Goal: Information Seeking & Learning: Understand process/instructions

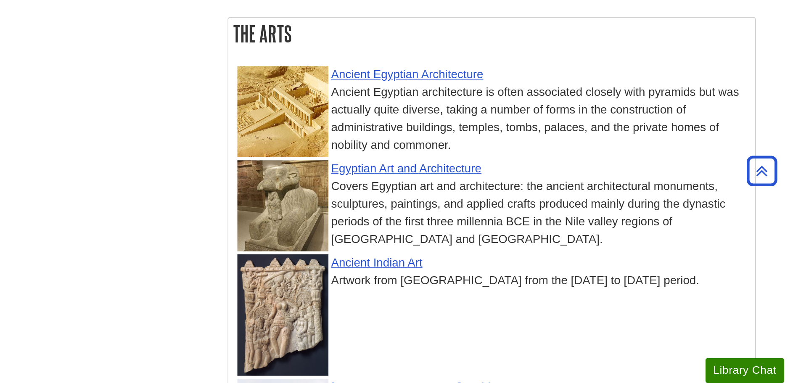
scroll to position [1277, 0]
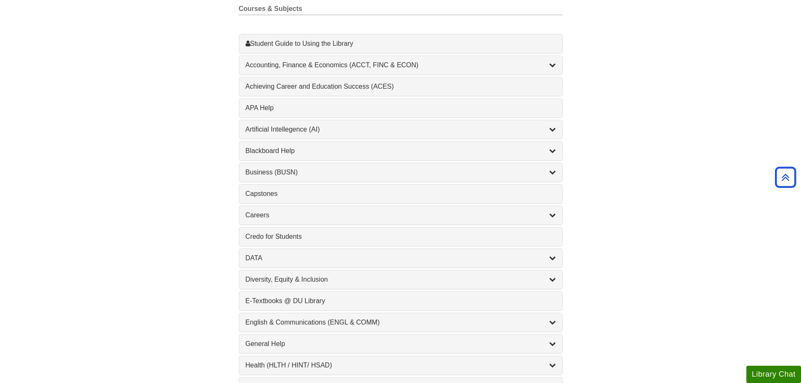
scroll to position [295, 0]
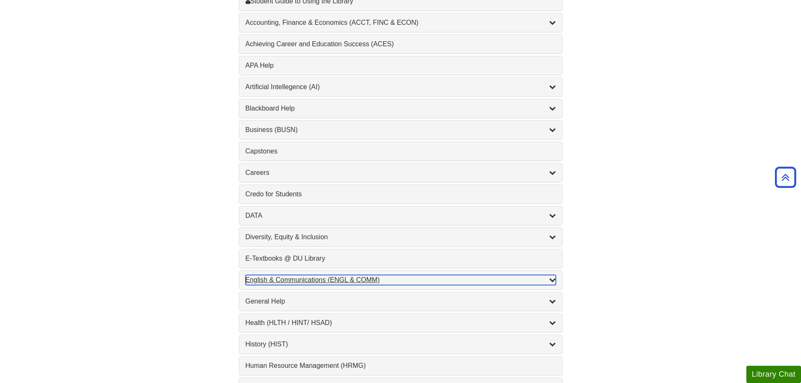
click at [371, 281] on div "English & Communications (ENGL & COMM) , 6 guides" at bounding box center [401, 280] width 310 height 10
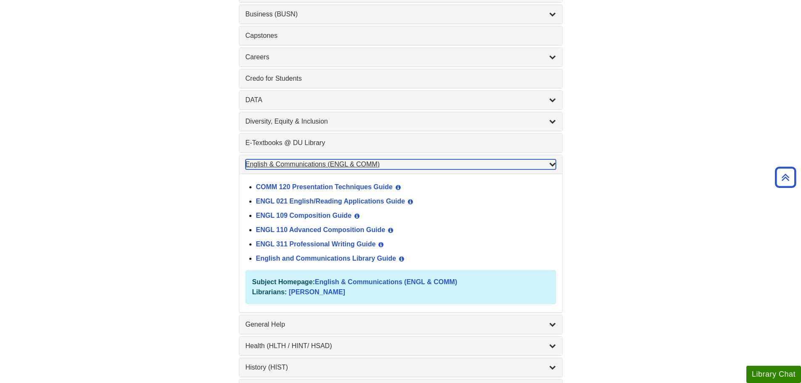
scroll to position [463, 0]
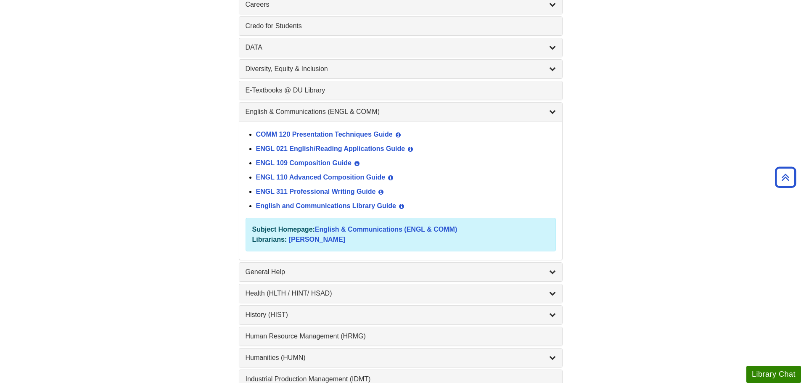
click at [225, 108] on div "Find a Library Guide Find a Library Guide Guide Search Terms Courses & Subjects…" at bounding box center [401, 244] width 505 height 1194
drag, startPoint x: 622, startPoint y: 146, endPoint x: 622, endPoint y: 141, distance: 5.1
click at [622, 141] on div "Find a Library Guide Find a Library Guide Guide Search Terms Courses & Subjects…" at bounding box center [401, 244] width 505 height 1194
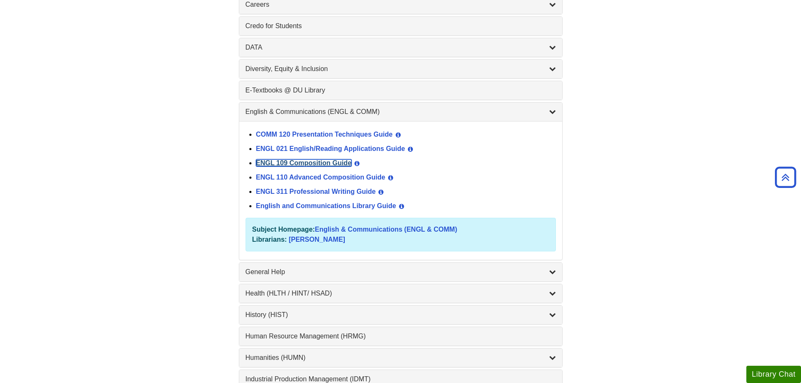
click at [335, 163] on link "ENGL 109 Composition Guide" at bounding box center [304, 162] width 96 height 7
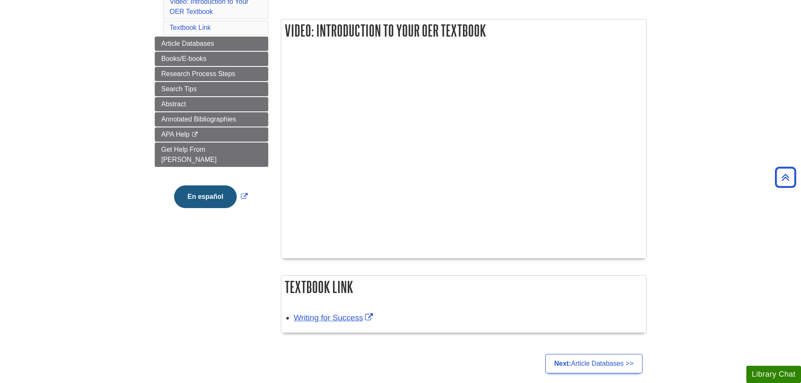
scroll to position [42, 0]
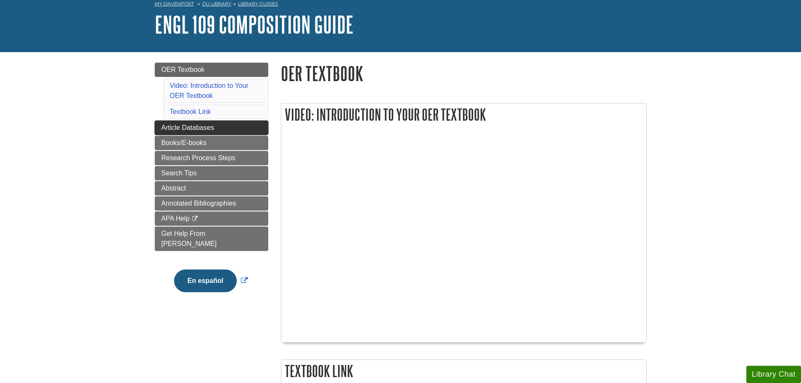
click at [194, 130] on span "Article Databases" at bounding box center [188, 127] width 53 height 7
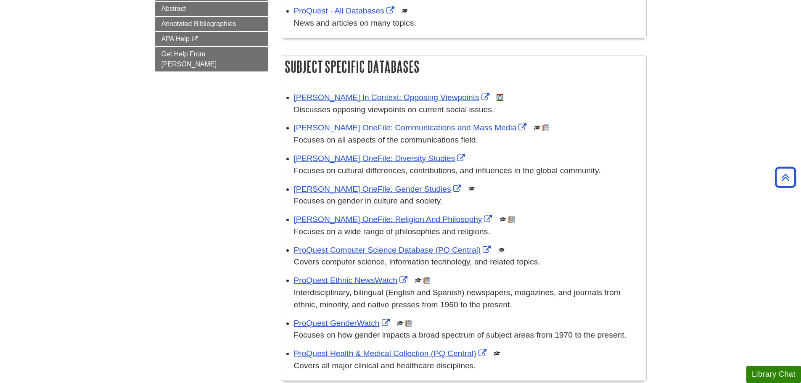
scroll to position [252, 0]
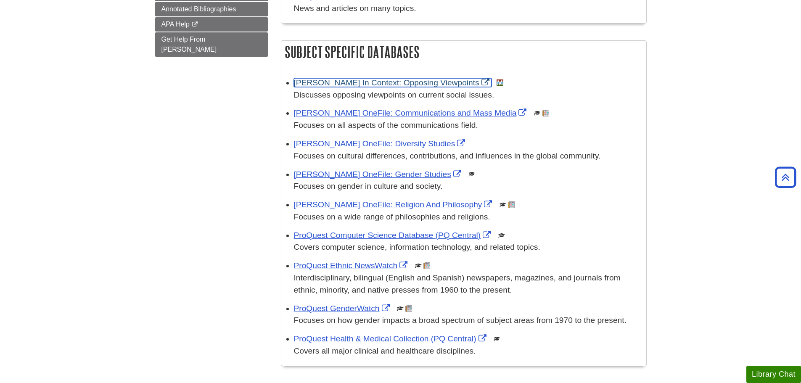
click at [355, 83] on link "[PERSON_NAME] In Context: Opposing Viewpoints" at bounding box center [393, 82] width 198 height 9
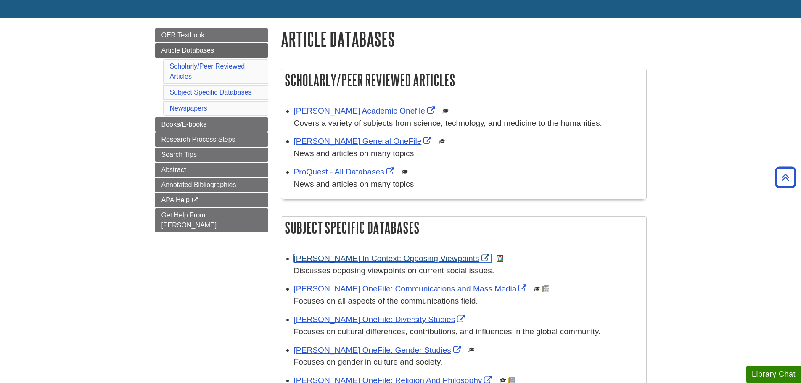
scroll to position [0, 0]
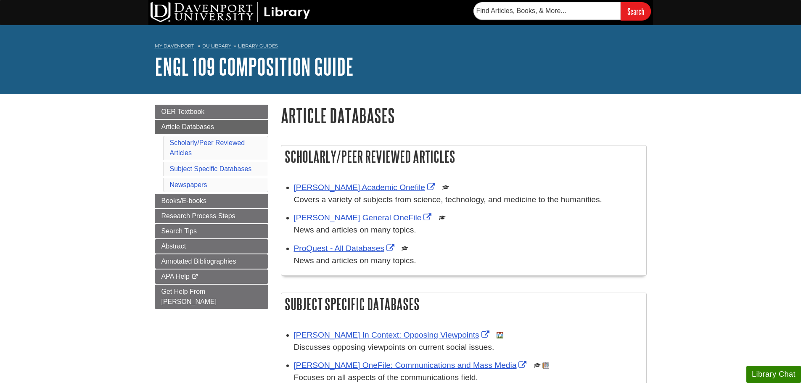
drag, startPoint x: 282, startPoint y: 150, endPoint x: 459, endPoint y: 151, distance: 177.1
click at [459, 151] on h2 "Scholarly/Peer Reviewed Articles" at bounding box center [463, 157] width 365 height 22
click at [462, 252] on div "ProQuest - All Databases This link opens in a new window News and articles on m…" at bounding box center [468, 255] width 348 height 24
click at [361, 189] on link "Gale Academic Onefile" at bounding box center [365, 187] width 143 height 9
click at [366, 246] on link "ProQuest - All Databases" at bounding box center [345, 248] width 103 height 9
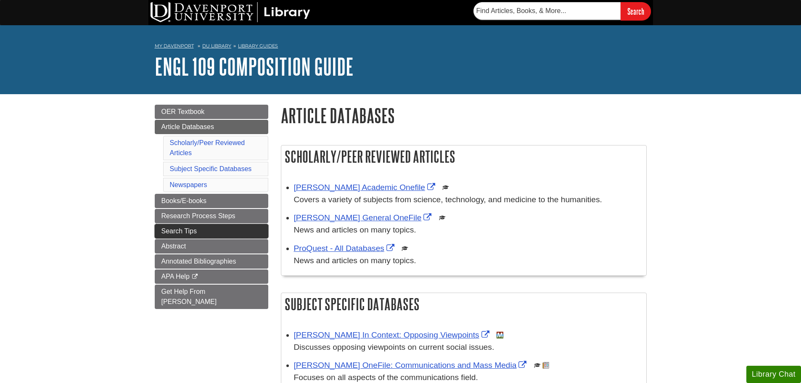
click at [172, 232] on span "Search Tips" at bounding box center [179, 231] width 35 height 7
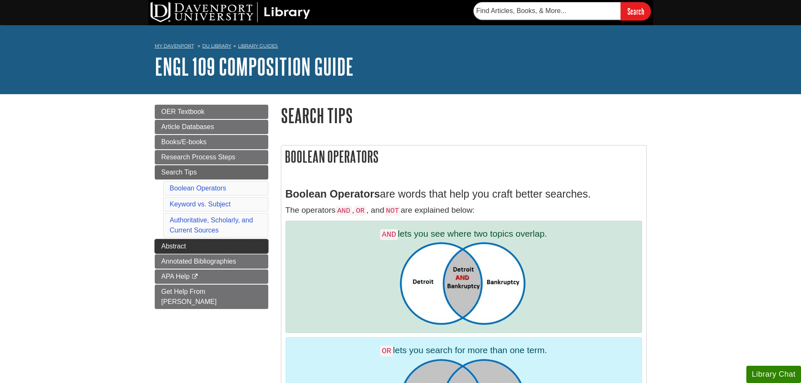
click at [216, 241] on link "Abstract" at bounding box center [212, 246] width 114 height 14
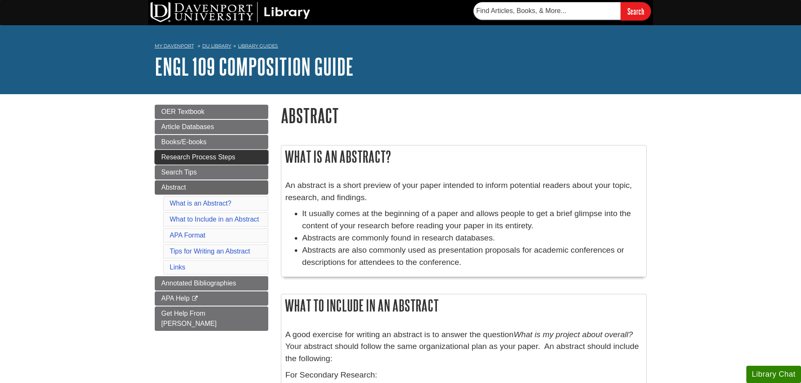
click at [216, 154] on span "Research Process Steps" at bounding box center [199, 157] width 74 height 7
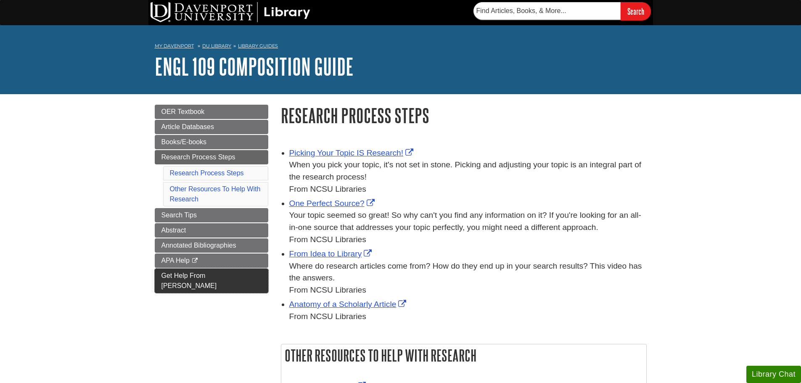
click at [236, 278] on link "Get Help From [PERSON_NAME]" at bounding box center [212, 281] width 114 height 24
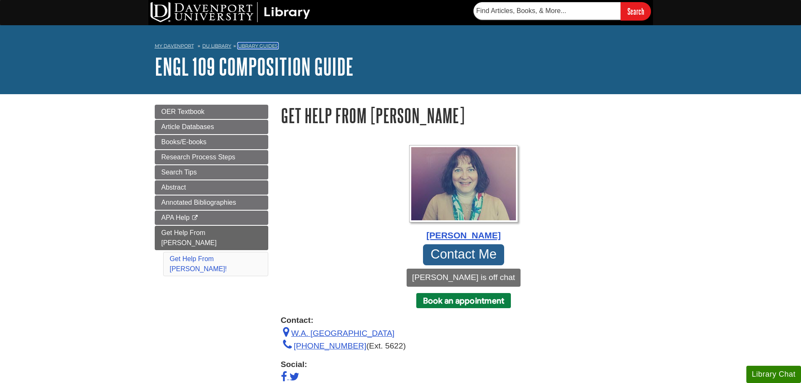
click at [260, 48] on link "Library Guides" at bounding box center [258, 46] width 40 height 6
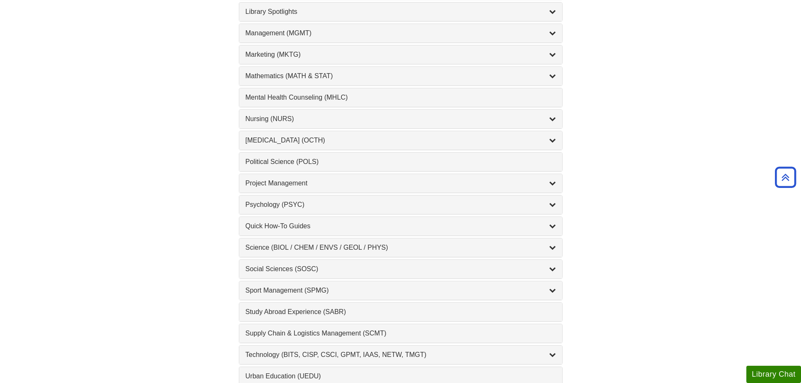
scroll to position [757, 0]
drag, startPoint x: 200, startPoint y: 242, endPoint x: 211, endPoint y: 240, distance: 11.1
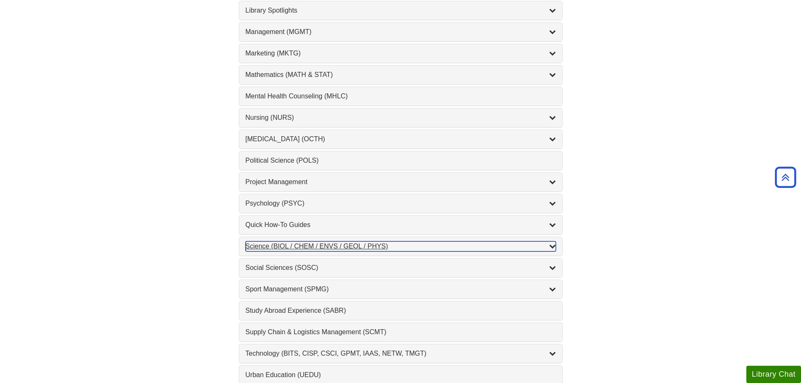
click at [533, 243] on div "Science (BIOL / CHEM / ENVS / GEOL / PHYS) , 7 guides" at bounding box center [401, 246] width 310 height 10
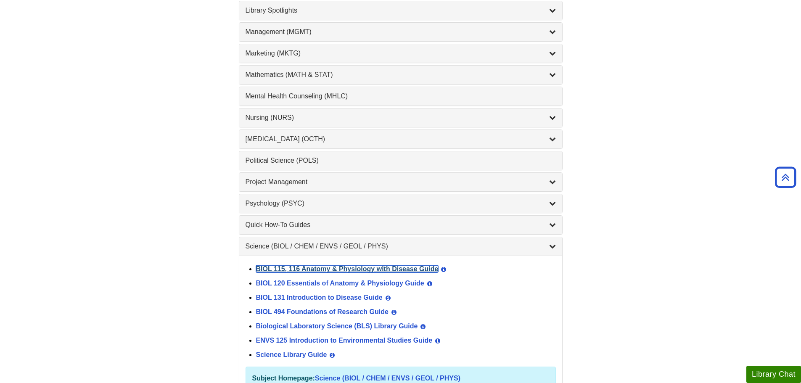
click at [343, 268] on link "BIOL 115, 116 Anatomy & Physiology with Disease Guide" at bounding box center [347, 268] width 183 height 7
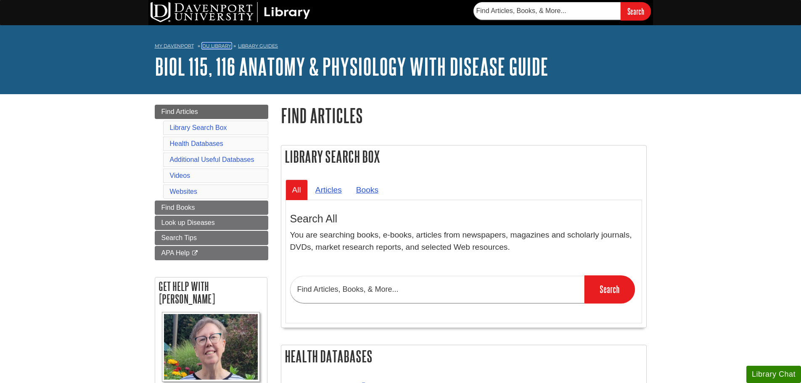
click at [223, 43] on link "DU Library" at bounding box center [216, 46] width 29 height 6
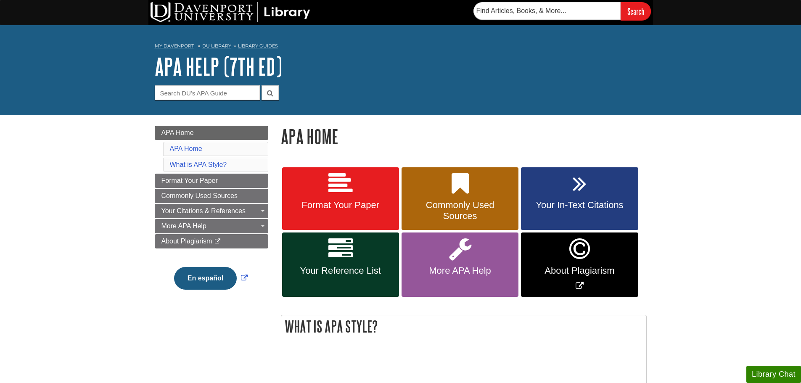
click at [98, 64] on div "My [PERSON_NAME] DU Library Library Guides APA APA Help (7th Ed) APA Home Searc…" at bounding box center [400, 70] width 801 height 90
click at [205, 75] on link "APA Help (7th Ed)" at bounding box center [218, 66] width 127 height 26
click at [366, 212] on link "Format Your Paper" at bounding box center [340, 198] width 117 height 63
click at [342, 194] on icon at bounding box center [341, 184] width 24 height 24
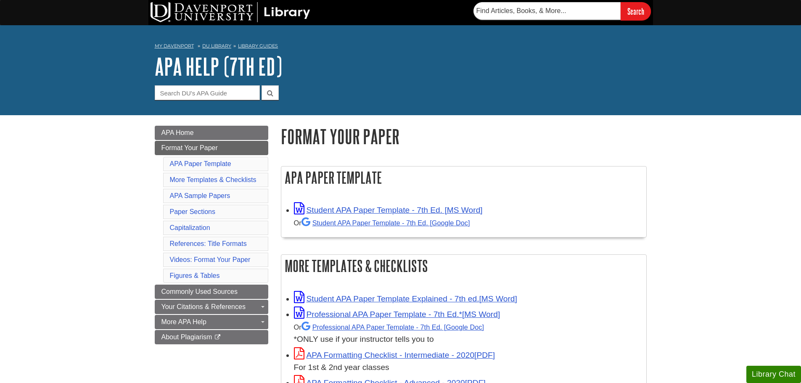
click at [289, 173] on h2 "APA Paper Template" at bounding box center [463, 178] width 365 height 22
drag, startPoint x: 287, startPoint y: 174, endPoint x: 403, endPoint y: 177, distance: 115.3
click at [403, 177] on h2 "APA Paper Template" at bounding box center [463, 178] width 365 height 22
click at [477, 178] on h2 "APA Paper Template" at bounding box center [463, 178] width 365 height 22
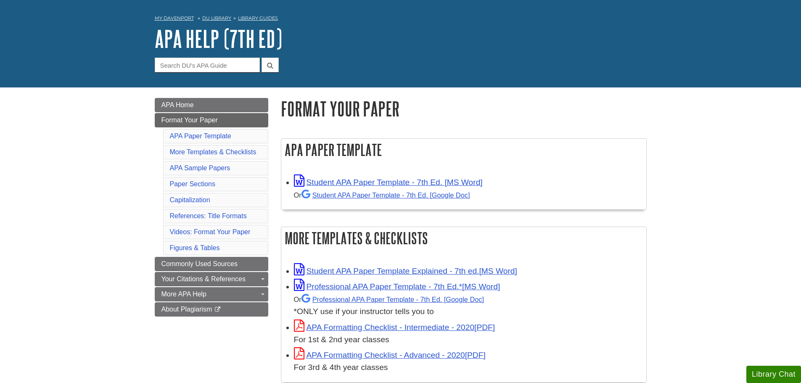
scroll to position [42, 0]
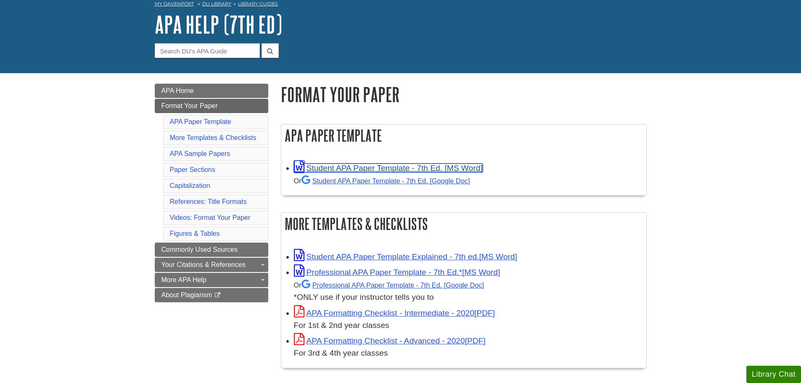
click at [415, 170] on link "Student APA Paper Template - 7th Ed. [MS Word]" at bounding box center [388, 168] width 189 height 9
click at [444, 88] on h1 "Format Your Paper" at bounding box center [464, 94] width 366 height 21
click at [747, 48] on div "My Davenport DU Library Library Guides APA APA Help (7th Ed) Format Your Paper …" at bounding box center [400, 28] width 801 height 90
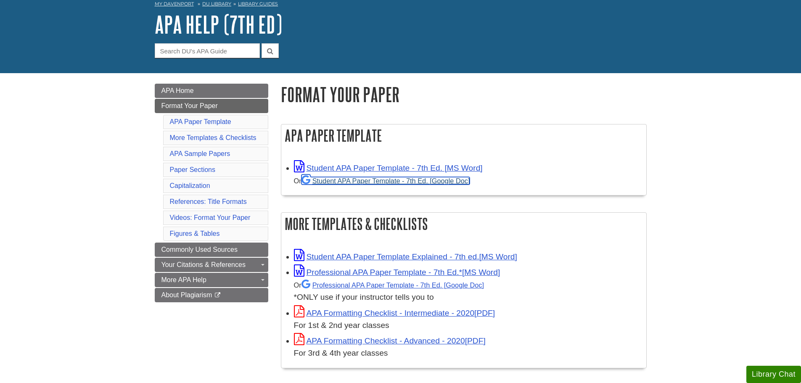
click at [355, 177] on link "Student APA Paper Template - 7th Ed. [Google Doc]" at bounding box center [386, 181] width 169 height 8
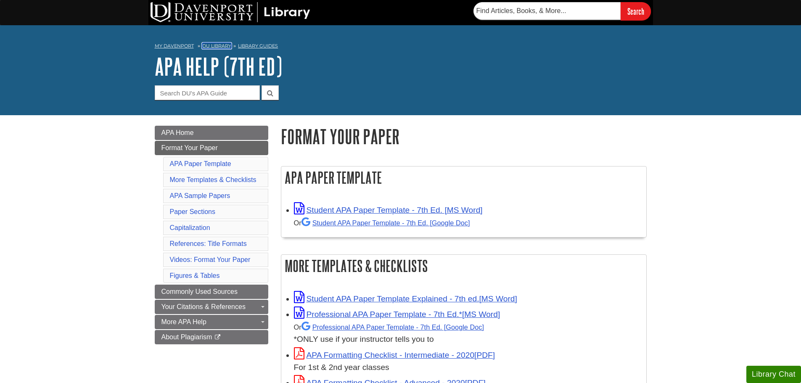
click at [209, 43] on link "DU Library" at bounding box center [216, 46] width 29 height 6
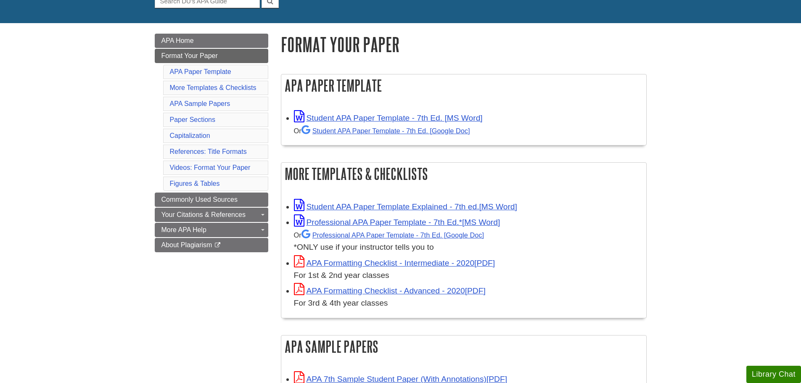
scroll to position [126, 0]
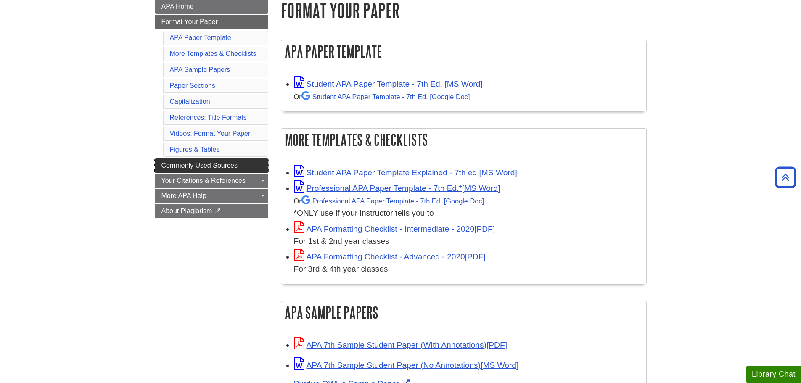
click at [229, 169] on span "Commonly Used Sources" at bounding box center [200, 165] width 76 height 7
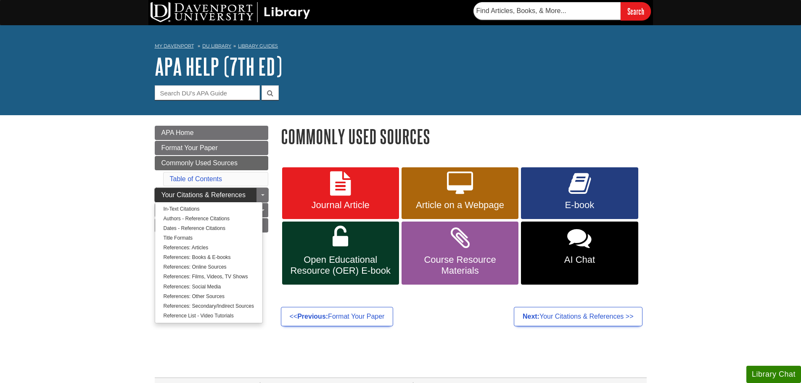
click at [234, 193] on span "Your Citations & References" at bounding box center [204, 194] width 84 height 7
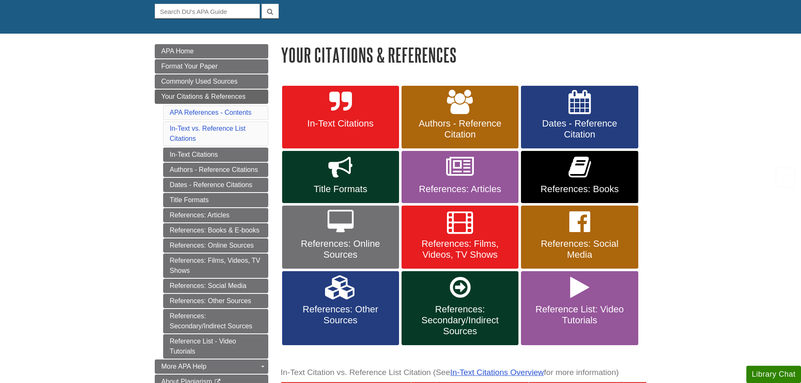
scroll to position [126, 0]
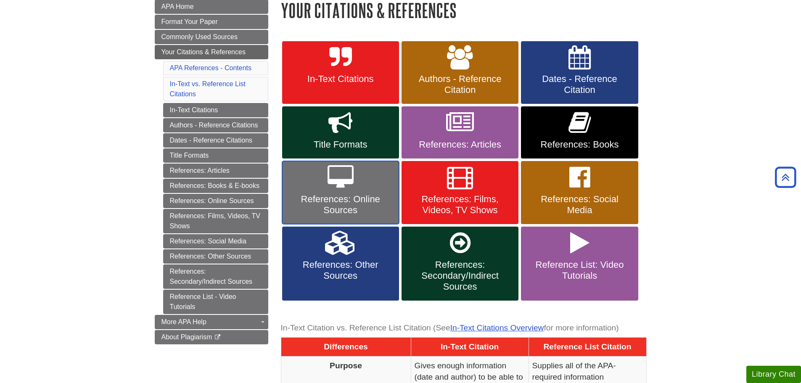
click at [318, 198] on span "References: Online Sources" at bounding box center [341, 205] width 104 height 22
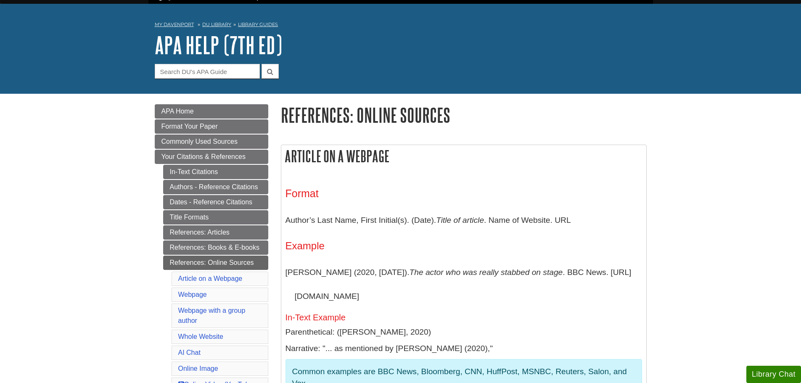
scroll to position [42, 0]
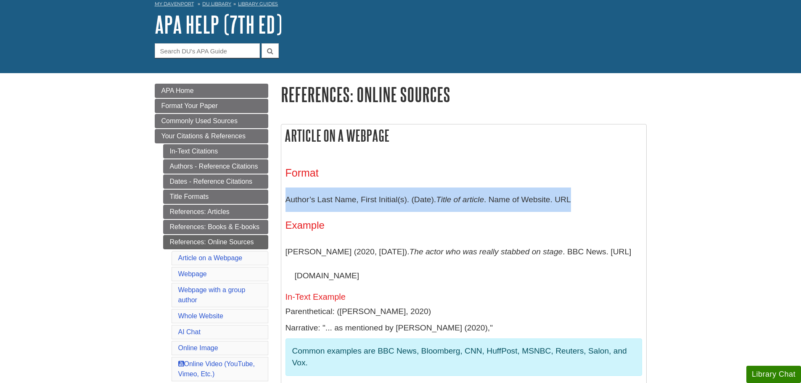
drag, startPoint x: 287, startPoint y: 202, endPoint x: 576, endPoint y: 202, distance: 289.0
click at [576, 202] on p "Author’s Last Name, First Initial(s). (Date). Title of article . Name of Websit…" at bounding box center [464, 200] width 357 height 24
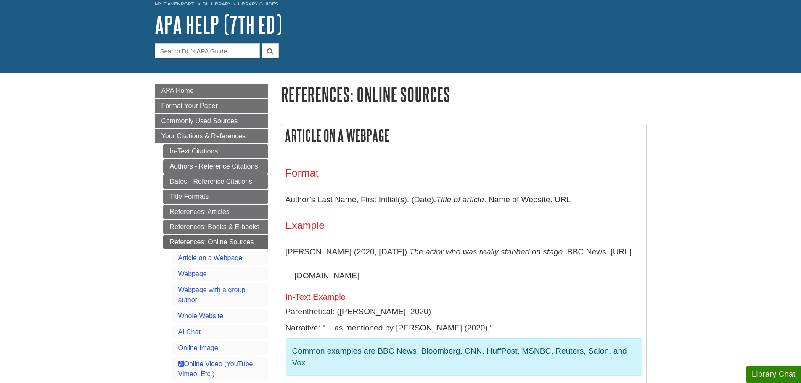
click at [437, 244] on p "Barden, B. (2020, March 14). The actor who was really stabbed on stage . BBC Ne…" at bounding box center [464, 264] width 357 height 48
click at [427, 249] on icon "The actor who was really stabbed on stage" at bounding box center [487, 251] width 154 height 9
click at [438, 250] on icon "The actor who was really stabbed on stage" at bounding box center [487, 251] width 154 height 9
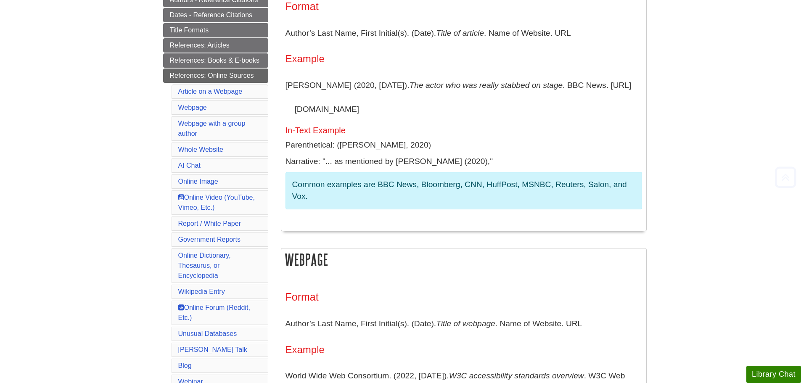
scroll to position [210, 0]
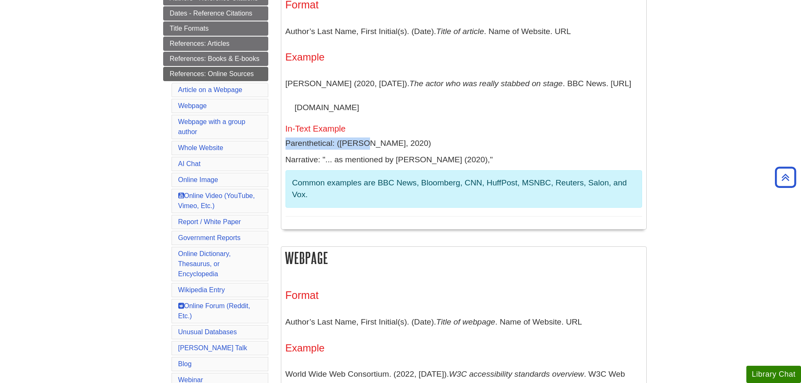
drag, startPoint x: 286, startPoint y: 142, endPoint x: 366, endPoint y: 146, distance: 80.4
click at [366, 146] on p "Parenthetical: (Barden, 2020)" at bounding box center [464, 144] width 357 height 12
click at [367, 146] on p "Parenthetical: (Barden, 2020)" at bounding box center [464, 144] width 357 height 12
drag, startPoint x: 337, startPoint y: 141, endPoint x: 410, endPoint y: 147, distance: 73.9
click at [410, 147] on p "Parenthetical: (Barden, 2020)" at bounding box center [464, 144] width 357 height 12
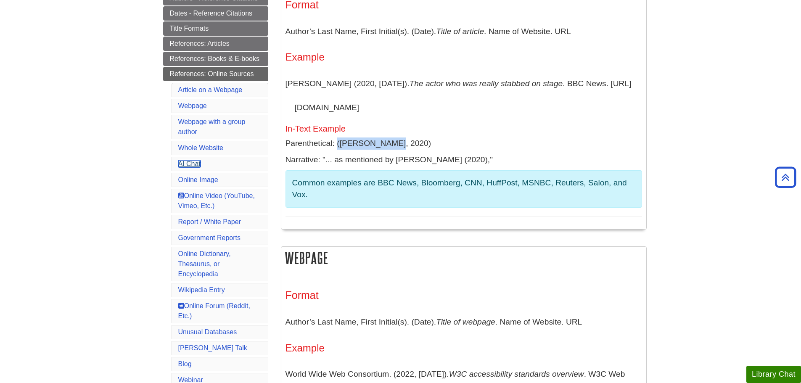
click at [193, 166] on link "AI Chat" at bounding box center [189, 163] width 22 height 7
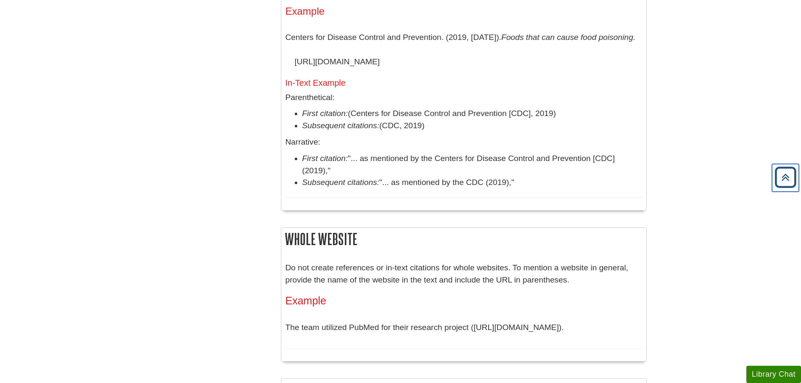
click at [774, 175] on icon "Back to Top" at bounding box center [785, 177] width 27 height 27
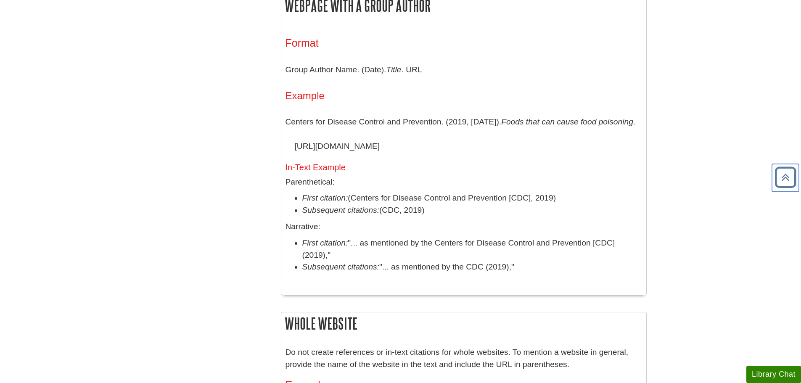
click at [786, 180] on icon "Back to Top" at bounding box center [785, 177] width 27 height 27
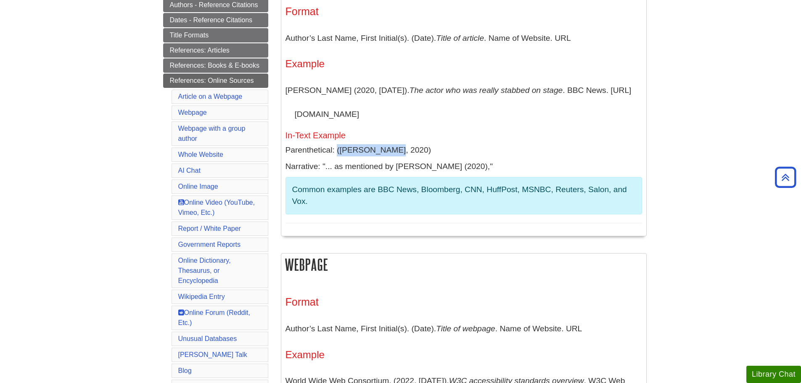
scroll to position [295, 0]
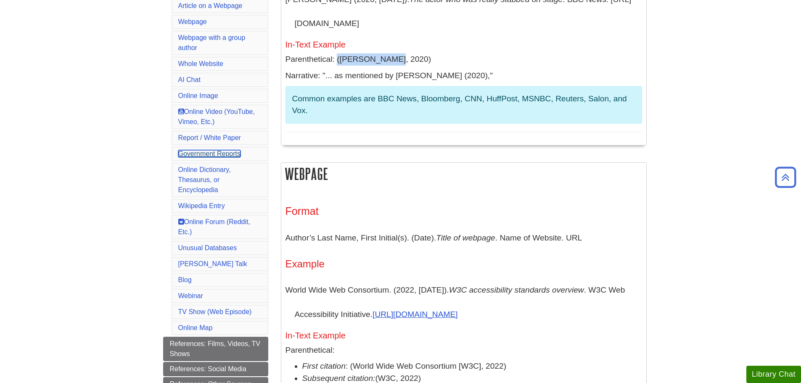
click at [209, 156] on link "Government Reports" at bounding box center [209, 153] width 63 height 7
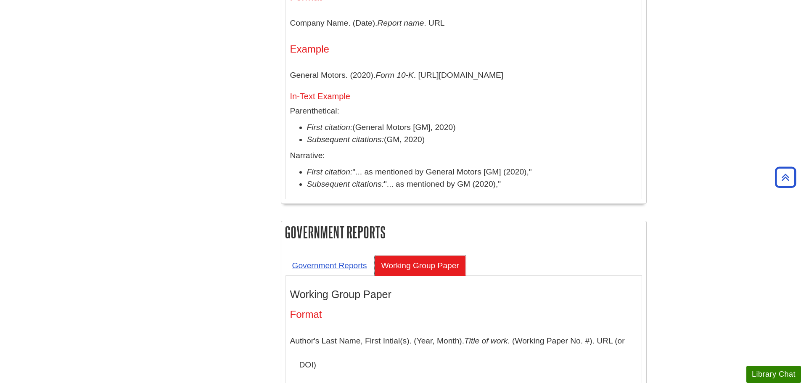
scroll to position [0, 0]
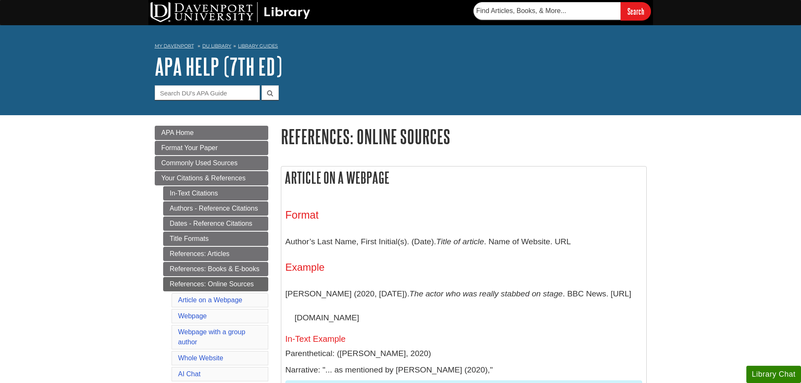
click at [788, 373] on button "Library Chat" at bounding box center [774, 374] width 55 height 17
click at [779, 370] on button "Library Chat" at bounding box center [774, 374] width 55 height 17
click at [225, 41] on nav "My Davenport DU Library Library Guides APA APA Help (7th Ed) References: Online…" at bounding box center [401, 46] width 492 height 13
click at [226, 42] on nav "My Davenport DU Library Library Guides APA APA Help (7th Ed) References: Online…" at bounding box center [401, 46] width 492 height 13
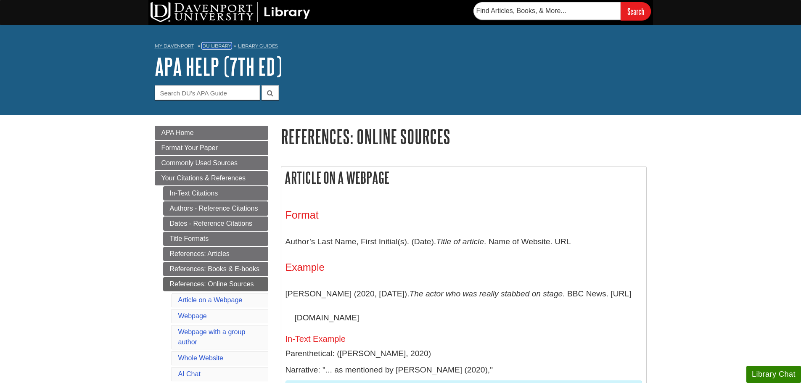
click at [227, 45] on link "DU Library" at bounding box center [216, 46] width 29 height 6
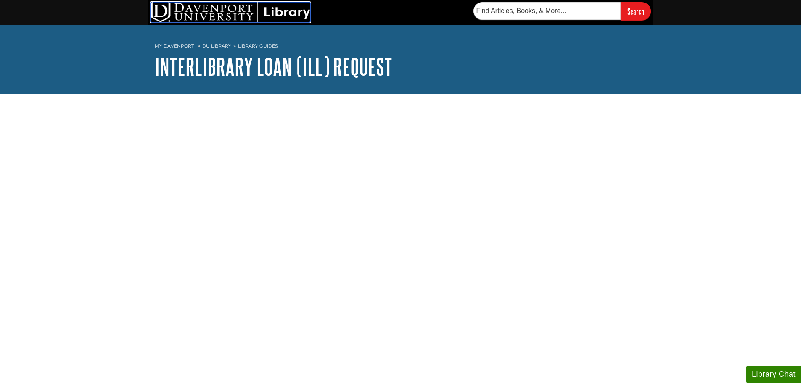
click at [228, 19] on img at bounding box center [231, 12] width 160 height 20
